Goal: Task Accomplishment & Management: Use online tool/utility

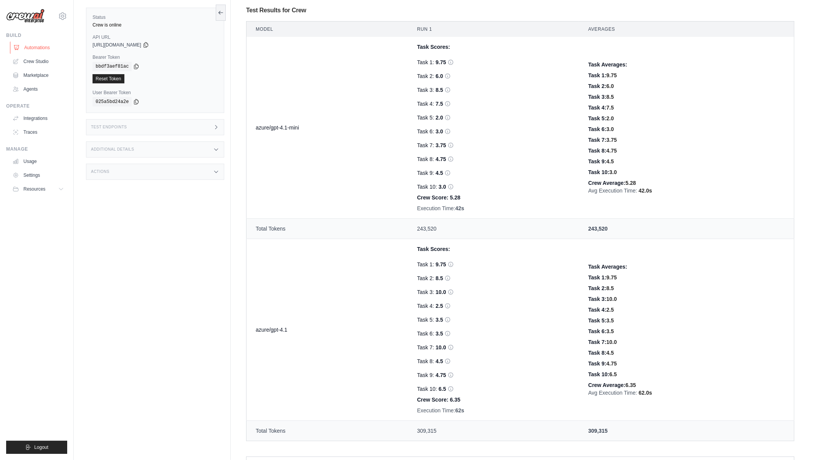
click at [40, 49] on link "Automations" at bounding box center [39, 47] width 58 height 12
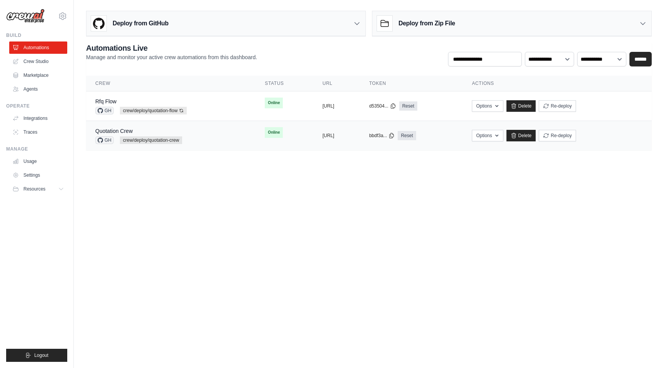
click at [172, 128] on div "Quotation Crew" at bounding box center [138, 131] width 87 height 8
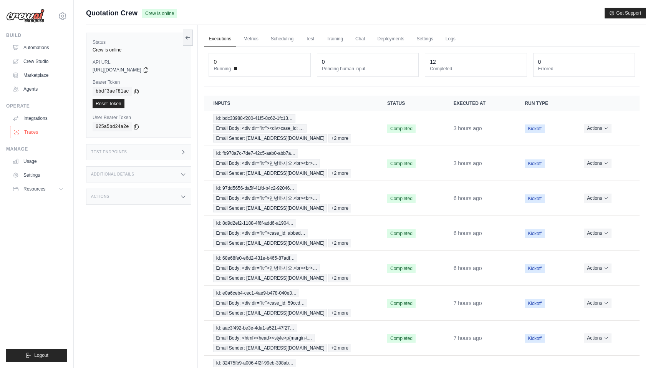
click at [35, 135] on link "Traces" at bounding box center [39, 132] width 58 height 12
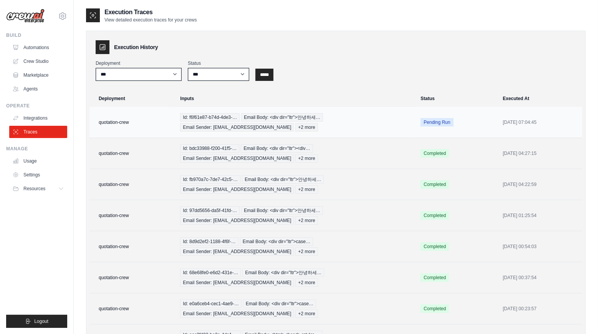
click at [440, 119] on span "Pending Run" at bounding box center [436, 122] width 33 height 8
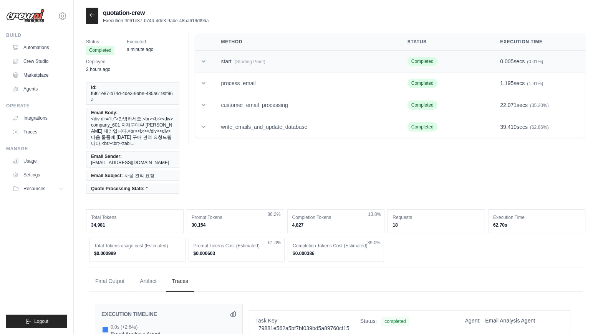
click at [206, 65] on icon at bounding box center [204, 62] width 8 height 8
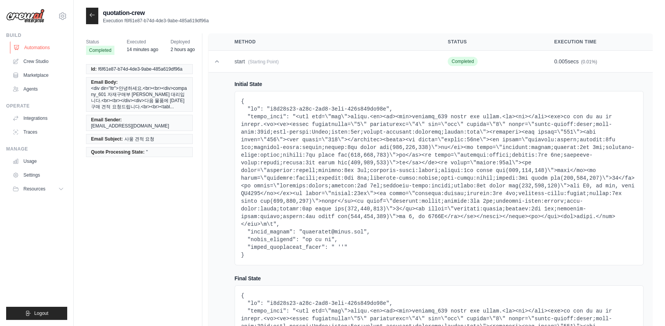
click at [43, 49] on link "Automations" at bounding box center [39, 47] width 58 height 12
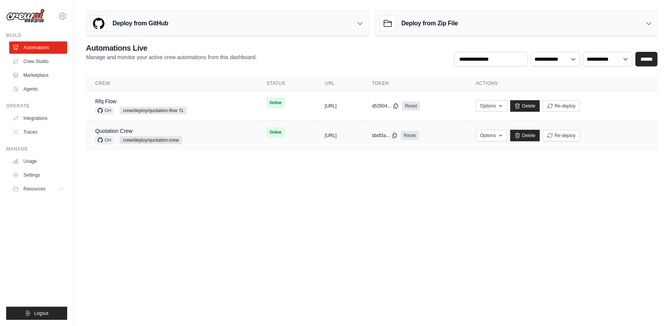
click at [226, 131] on td "Quotation Crew GH crew/deploy/quotation-crew" at bounding box center [171, 136] width 171 height 30
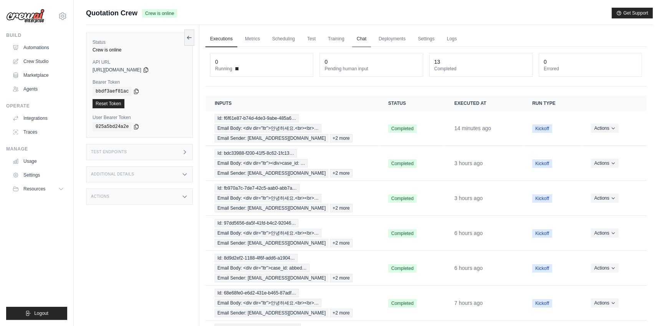
click at [356, 39] on link "Chat" at bounding box center [361, 39] width 19 height 16
click at [359, 40] on link "Chat" at bounding box center [361, 39] width 19 height 16
click at [169, 150] on div "Test Endpoints" at bounding box center [139, 152] width 107 height 16
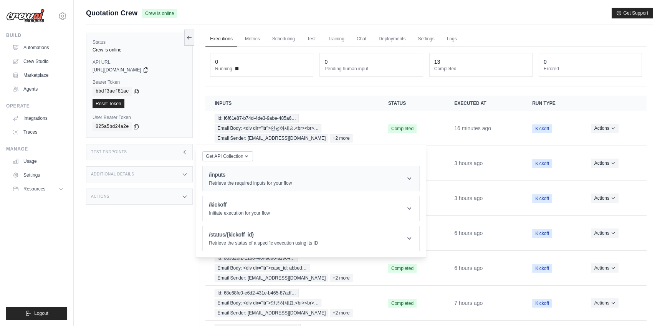
click at [268, 174] on h1 "/inputs" at bounding box center [250, 175] width 83 height 8
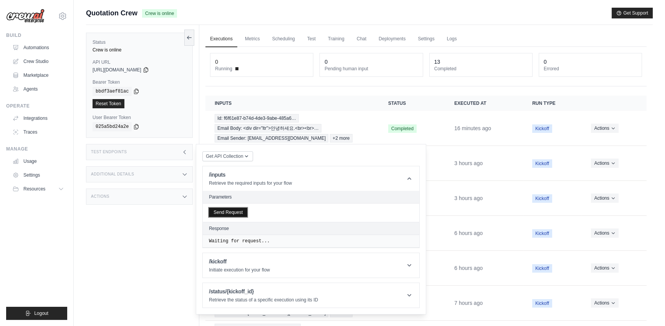
click at [242, 210] on button "Send Request" at bounding box center [228, 212] width 38 height 9
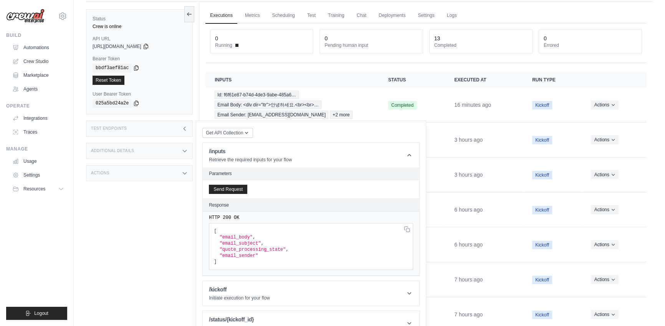
scroll to position [52, 0]
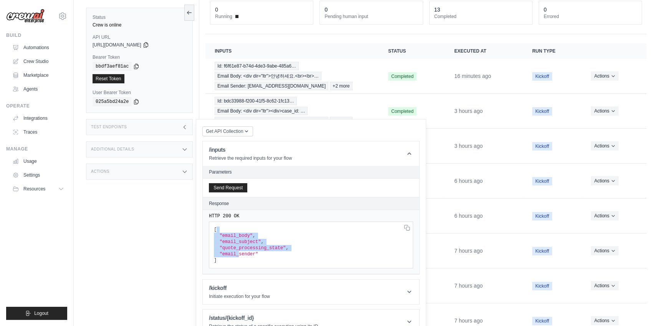
drag, startPoint x: 239, startPoint y: 256, endPoint x: 215, endPoint y: 228, distance: 37.1
click at [215, 228] on code "[ "email_body" , "email_subject" , "quote_processing_state" , "email_sender" ]" at bounding box center [251, 245] width 74 height 36
click at [278, 268] on div "HTTP 200 OK [ "email_body" , "email_subject" , "quote_processing_state" , "emai…" at bounding box center [311, 242] width 217 height 64
drag, startPoint x: 268, startPoint y: 256, endPoint x: 217, endPoint y: 236, distance: 54.3
click at [217, 236] on pre "[ "email_body" , "email_subject" , "quote_processing_state" , "email_sender" ]" at bounding box center [311, 245] width 204 height 47
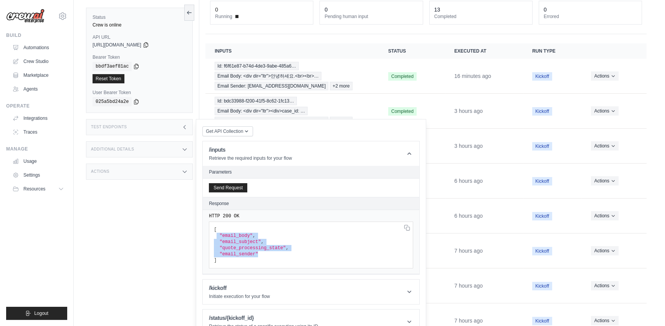
click at [322, 254] on pre "[ "email_body" , "email_subject" , "quote_processing_state" , "email_sender" ]" at bounding box center [311, 245] width 204 height 47
drag, startPoint x: 293, startPoint y: 255, endPoint x: 219, endPoint y: 237, distance: 76.2
click at [219, 237] on pre "[ "email_body" , "email_subject" , "quote_processing_state" , "email_sender" ]" at bounding box center [311, 245] width 204 height 47
click at [293, 263] on pre "[ "email_body" , "email_subject" , "quote_processing_state" , "email_sender" ]" at bounding box center [311, 245] width 204 height 47
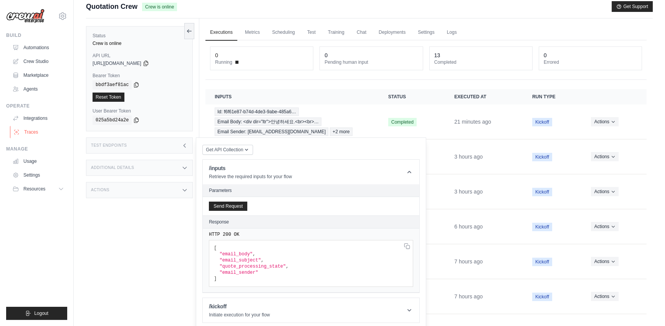
click at [34, 132] on link "Traces" at bounding box center [39, 132] width 58 height 12
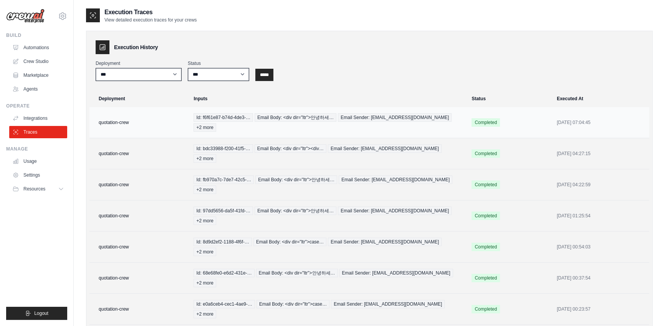
click at [157, 121] on td "quotation-crew" at bounding box center [138, 122] width 99 height 31
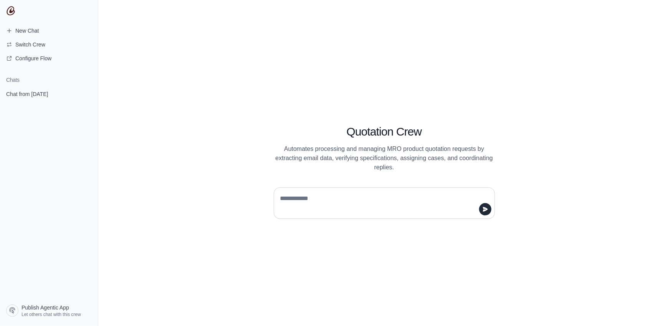
click at [343, 187] on div at bounding box center [384, 202] width 221 height 31
drag, startPoint x: 346, startPoint y: 136, endPoint x: 420, endPoint y: 142, distance: 74.3
click at [420, 139] on h1 "Quotation Crew" at bounding box center [384, 132] width 221 height 14
click at [351, 200] on textarea at bounding box center [382, 203] width 207 height 22
click at [342, 85] on div "Quotation Crew Automates processing and managing MRO product quotation requests…" at bounding box center [384, 163] width 572 height 326
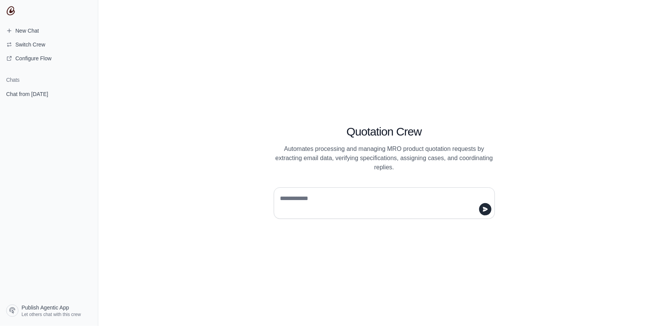
click at [234, 118] on div "Quotation Crew Automates processing and managing MRO product quotation requests…" at bounding box center [384, 163] width 572 height 326
drag, startPoint x: 421, startPoint y: 138, endPoint x: 346, endPoint y: 137, distance: 75.7
click at [346, 137] on h1 "Quotation Crew" at bounding box center [384, 132] width 221 height 14
click at [427, 137] on h1 "Quotation Crew" at bounding box center [384, 132] width 221 height 14
click at [354, 195] on textarea at bounding box center [382, 203] width 207 height 22
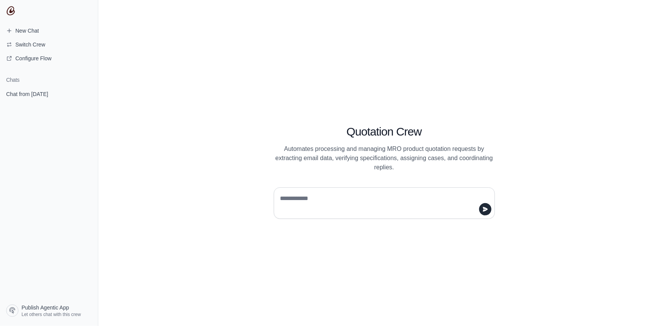
click at [333, 204] on textarea at bounding box center [382, 203] width 207 height 22
drag, startPoint x: 349, startPoint y: 133, endPoint x: 394, endPoint y: 136, distance: 44.7
click at [394, 136] on h1 "Quotation Crew" at bounding box center [384, 132] width 221 height 14
click at [359, 200] on textarea at bounding box center [382, 203] width 207 height 22
type textarea "*"
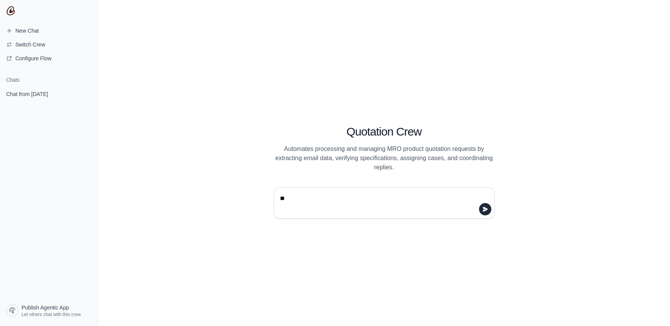
type textarea "***"
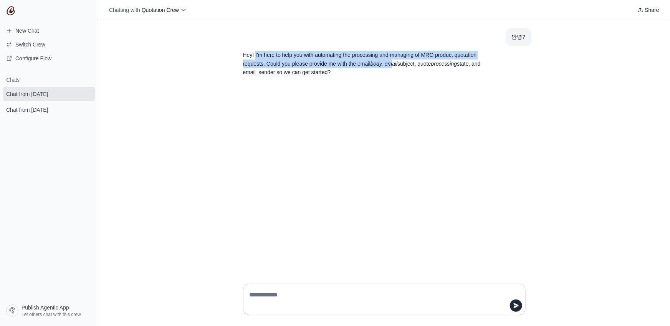
drag, startPoint x: 255, startPoint y: 55, endPoint x: 363, endPoint y: 67, distance: 109.0
click at [363, 67] on p "Hey! I'm here to help you with automating the processing and managing of MRO pr…" at bounding box center [366, 64] width 246 height 26
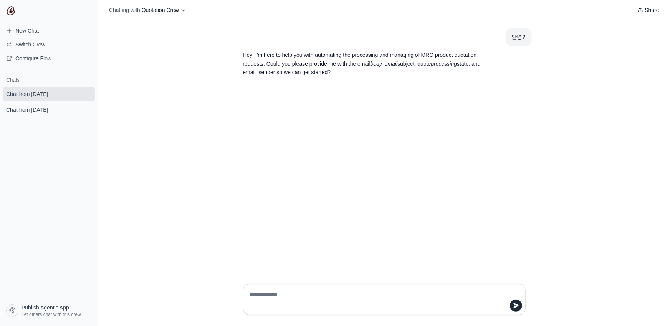
click at [324, 85] on div "안녕? Hey! I'm here to help you with automating the processing and managing of MR…" at bounding box center [384, 148] width 572 height 257
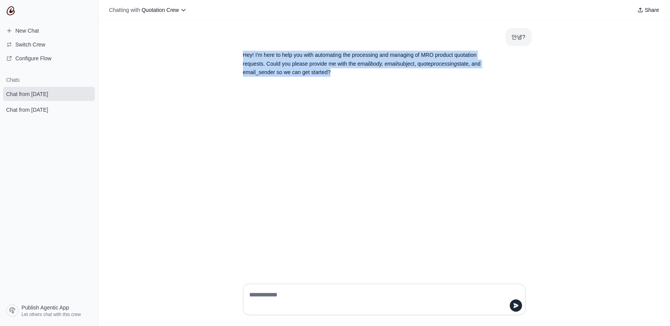
drag, startPoint x: 318, startPoint y: 72, endPoint x: 242, endPoint y: 53, distance: 78.7
click at [242, 53] on section "Hey! I'm here to help you with automating the processing and managing of MRO pr…" at bounding box center [366, 63] width 258 height 35
click at [340, 100] on div "안녕? Hey! I'm here to help you with automating the processing and managing of MR…" at bounding box center [384, 148] width 572 height 257
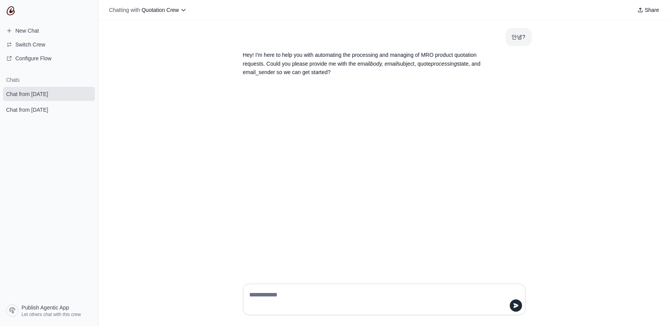
click at [299, 68] on p "Hey! I'm here to help you with automating the processing and managing of MRO pr…" at bounding box center [366, 64] width 246 height 26
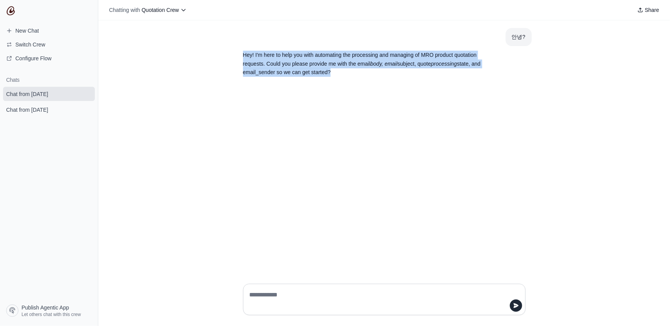
drag, startPoint x: 299, startPoint y: 73, endPoint x: 243, endPoint y: 56, distance: 58.1
click at [243, 56] on p "Hey! I'm here to help you with automating the processing and managing of MRO pr…" at bounding box center [366, 64] width 246 height 26
click at [312, 98] on div "안녕? Hey! I'm here to help you with automating the processing and managing of MR…" at bounding box center [384, 148] width 572 height 257
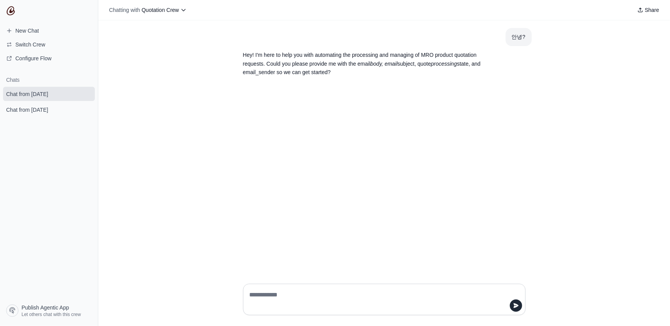
click at [268, 291] on textarea at bounding box center [382, 300] width 268 height 22
paste textarea "**********"
type textarea "**********"
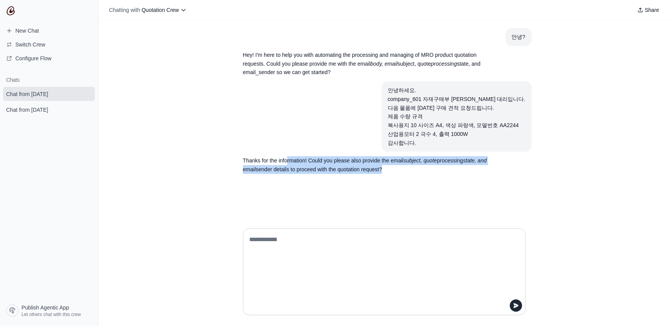
drag, startPoint x: 285, startPoint y: 157, endPoint x: 403, endPoint y: 167, distance: 118.7
click at [403, 167] on p "Thanks for the information! Could you please also provide the email subject, qu…" at bounding box center [366, 165] width 246 height 18
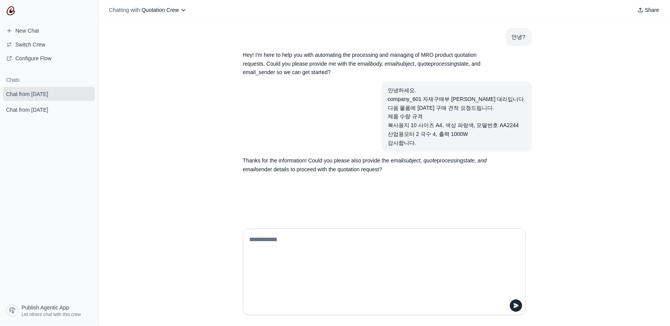
click at [392, 185] on div "안녕? Hey! I'm here to help you with automating the processing and managing of MR…" at bounding box center [384, 121] width 572 height 202
click at [378, 275] on textarea at bounding box center [382, 271] width 268 height 77
paste textarea "**********"
type textarea "**********"
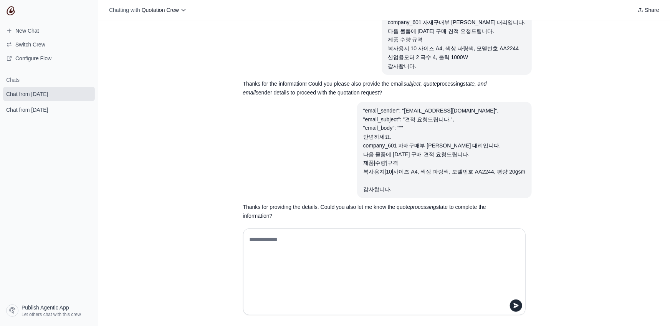
scroll to position [86, 0]
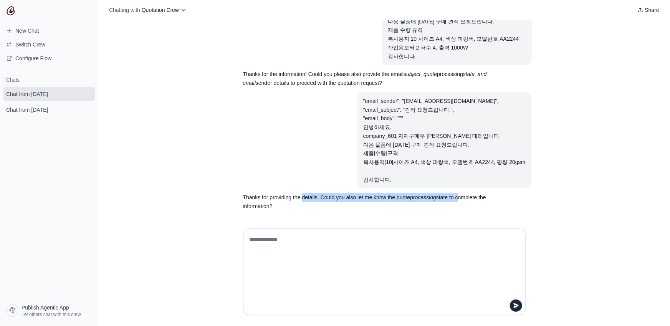
drag, startPoint x: 298, startPoint y: 194, endPoint x: 447, endPoint y: 194, distance: 149.0
click at [447, 194] on p "Thanks for providing the details. Could you also let me know the quote processi…" at bounding box center [366, 202] width 246 height 18
click at [380, 215] on div "안녕? Hey! I'm here to help you with automating the processing and managing of MR…" at bounding box center [384, 121] width 572 height 202
drag, startPoint x: 258, startPoint y: 196, endPoint x: 364, endPoint y: 195, distance: 105.6
click at [364, 195] on p "Thanks for providing the details. Could you also let me know the quote processi…" at bounding box center [366, 202] width 246 height 18
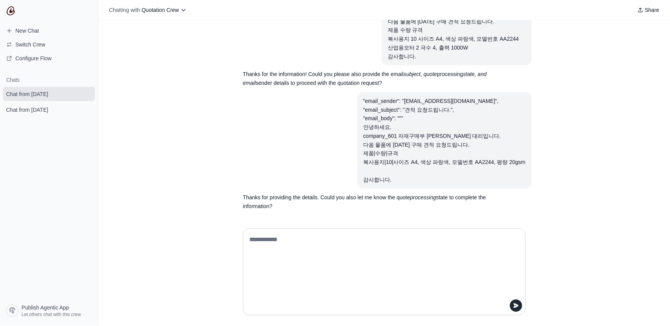
click at [327, 140] on article ""email_sender": "test1@company602.com", "email_subject": "견적 요청드립니다.", "email_b…" at bounding box center [384, 140] width 295 height 97
click at [243, 196] on p "Thanks for providing the details. Could you also let me know the quote processi…" at bounding box center [366, 202] width 246 height 18
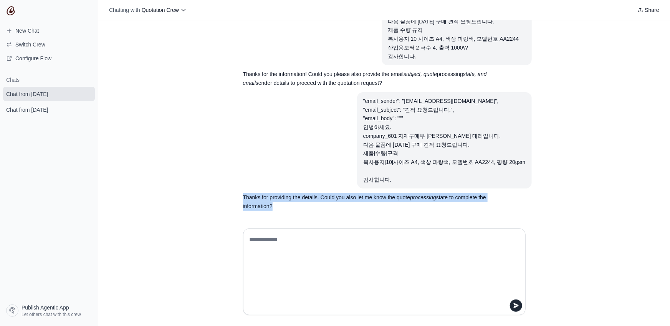
drag, startPoint x: 240, startPoint y: 196, endPoint x: 279, endPoint y: 204, distance: 40.0
click at [279, 204] on section "Thanks for providing the details. Could you also let me know the quote processi…" at bounding box center [366, 202] width 258 height 27
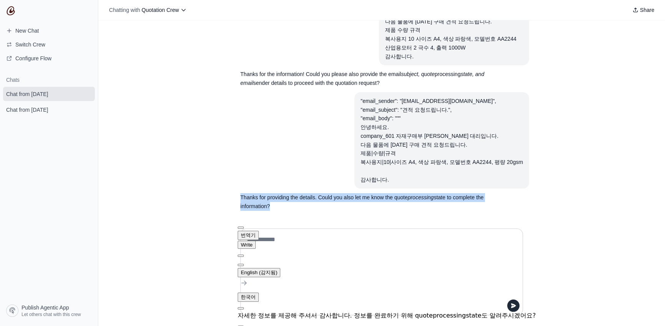
click at [395, 210] on p "Thanks for providing the details. Could you also let me know the quote processi…" at bounding box center [363, 202] width 246 height 18
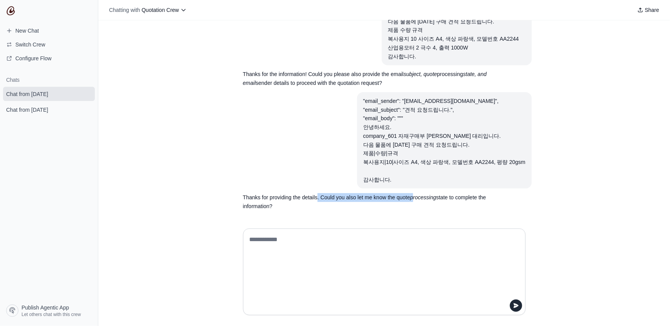
drag, startPoint x: 311, startPoint y: 197, endPoint x: 404, endPoint y: 197, distance: 92.9
click at [404, 197] on p "Thanks for providing the details. Could you also let me know the quote processi…" at bounding box center [366, 202] width 246 height 18
click at [394, 199] on p "Thanks for providing the details. Could you also let me know the quote processi…" at bounding box center [366, 202] width 246 height 18
drag, startPoint x: 386, startPoint y: 197, endPoint x: 440, endPoint y: 197, distance: 54.1
click at [440, 197] on p "Thanks for providing the details. Could you also let me know the quote processi…" at bounding box center [366, 202] width 246 height 18
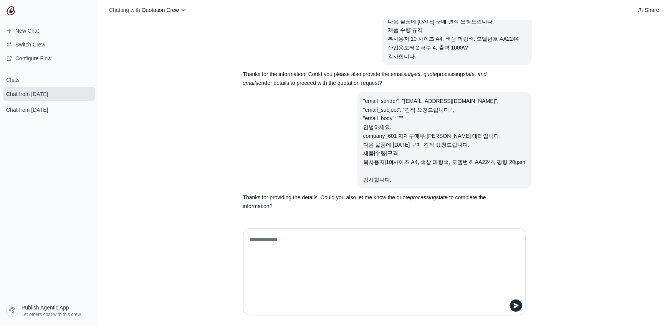
click at [432, 199] on p "Thanks for providing the details. Could you also let me know the quote processi…" at bounding box center [366, 202] width 246 height 18
drag, startPoint x: 406, startPoint y: 181, endPoint x: 371, endPoint y: 101, distance: 87.2
click at [371, 101] on article ""email_sender": "test1@company602.com", "email_subject": "견적 요청드립니다.", "email_b…" at bounding box center [384, 140] width 295 height 97
copy div ""email_sender": "test1@company602.com", "email_subject": "견적 요청드립니다.", "email_b…"
click at [28, 35] on link "New Chat" at bounding box center [49, 31] width 92 height 12
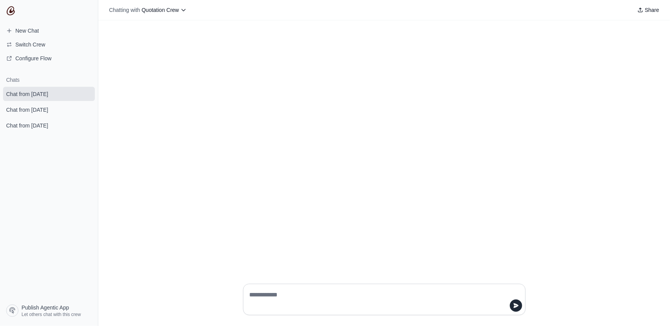
click at [321, 287] on div at bounding box center [384, 299] width 283 height 31
click at [313, 292] on textarea at bounding box center [382, 300] width 268 height 22
paste textarea "**********"
type textarea "**********"
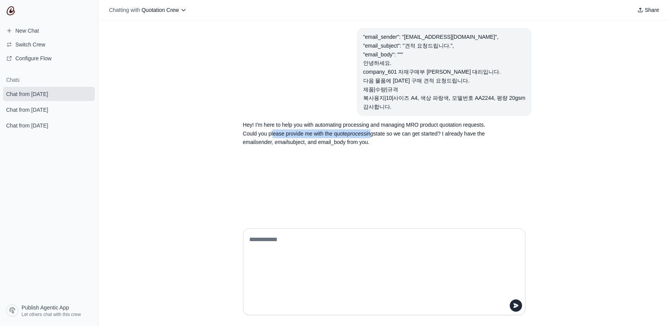
drag, startPoint x: 257, startPoint y: 134, endPoint x: 350, endPoint y: 132, distance: 93.0
click at [350, 132] on p "Hey! I'm here to help you with automating processing and managing MRO product q…" at bounding box center [366, 134] width 246 height 26
click at [350, 132] on em "processing" at bounding box center [361, 134] width 26 height 6
click at [370, 265] on textarea at bounding box center [382, 271] width 268 height 77
type textarea "*"
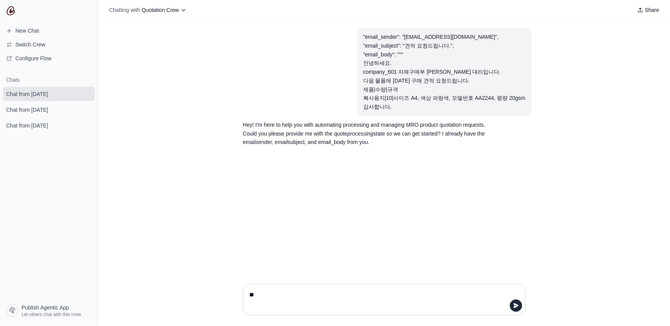
type textarea "*"
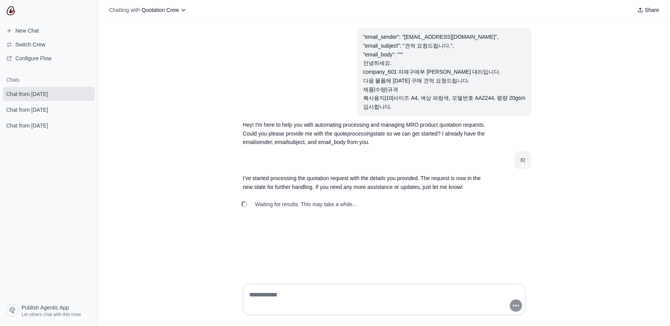
click at [490, 166] on article "지" at bounding box center [384, 160] width 295 height 18
click at [518, 159] on section "지" at bounding box center [523, 160] width 18 height 18
click at [381, 233] on div ""email_sender": "test1@company602.com", "email_subject": "견적 요청드립니다.", "email_b…" at bounding box center [384, 148] width 572 height 257
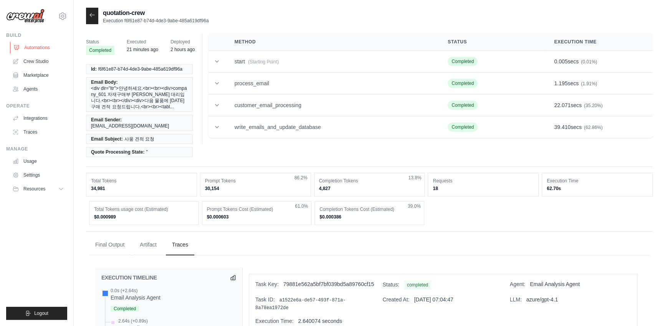
click at [45, 44] on link "Automations" at bounding box center [39, 47] width 58 height 12
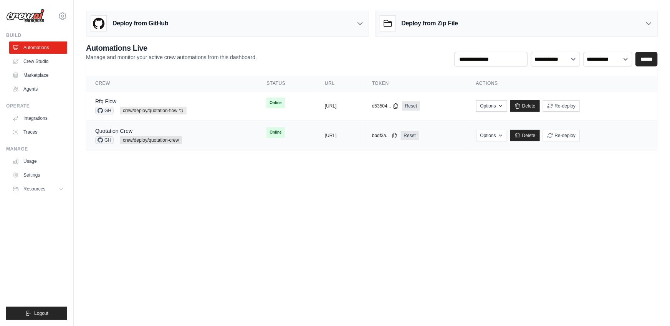
click at [211, 130] on div "Quotation Crew GH crew/deploy/quotation-crew" at bounding box center [171, 135] width 153 height 17
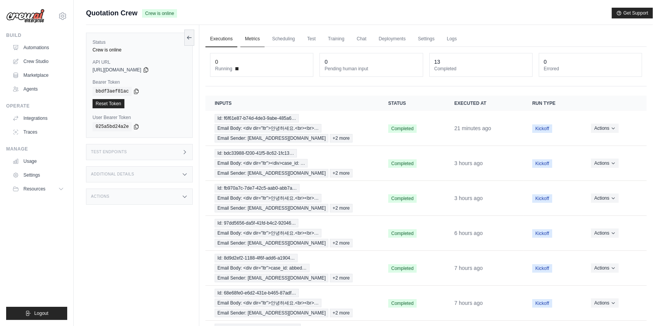
click at [257, 38] on link "Metrics" at bounding box center [252, 39] width 24 height 16
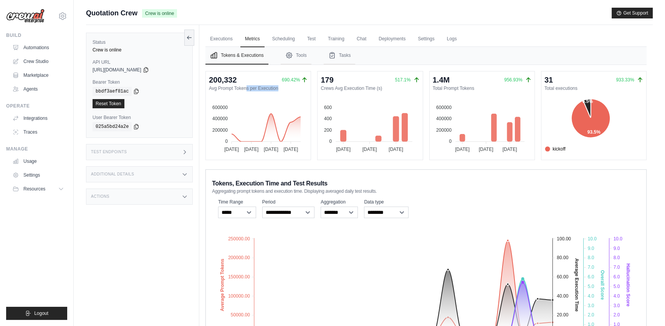
drag, startPoint x: 211, startPoint y: 88, endPoint x: 268, endPoint y: 93, distance: 57.4
click at [268, 93] on div "200,332 690.42% Avg Prompt Tokens per Execution 600000 600000 400000 400000 200…" at bounding box center [258, 115] width 99 height 82
click at [389, 180] on div "Tokens, Execution Time and Test Results Aggregating prompt tokens and execution…" at bounding box center [426, 185] width 428 height 17
click at [31, 131] on link "Traces" at bounding box center [39, 132] width 58 height 12
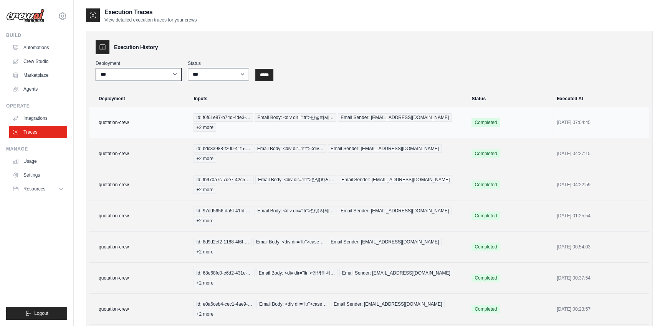
click at [174, 115] on td "quotation-crew" at bounding box center [138, 122] width 99 height 31
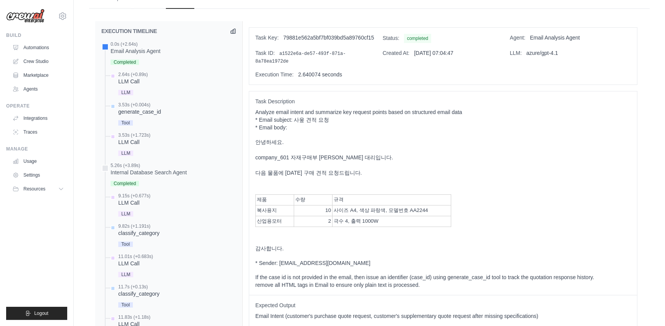
scroll to position [281, 0]
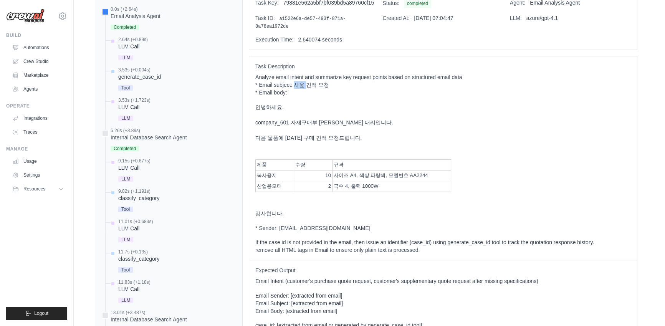
drag, startPoint x: 293, startPoint y: 78, endPoint x: 302, endPoint y: 78, distance: 9.2
click at [302, 78] on p "Analyze email intent and summarize key request points based on structured email…" at bounding box center [443, 84] width 376 height 23
click at [320, 107] on div "안녕하세요. company_601 자재구매부 김사원 대리입니다. 다음 물품에 대한 구매 견적 요청드립니다. 제품 수량 규격 복사용지 10 사이…" at bounding box center [443, 160] width 376 height 114
click at [40, 134] on link "Traces" at bounding box center [39, 132] width 58 height 12
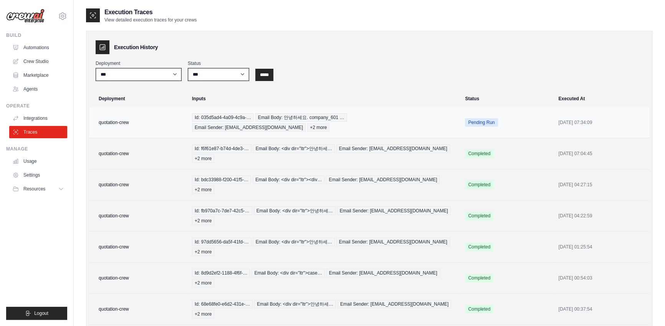
click at [143, 120] on td "quotation-crew" at bounding box center [138, 122] width 98 height 31
